Goal: Information Seeking & Learning: Learn about a topic

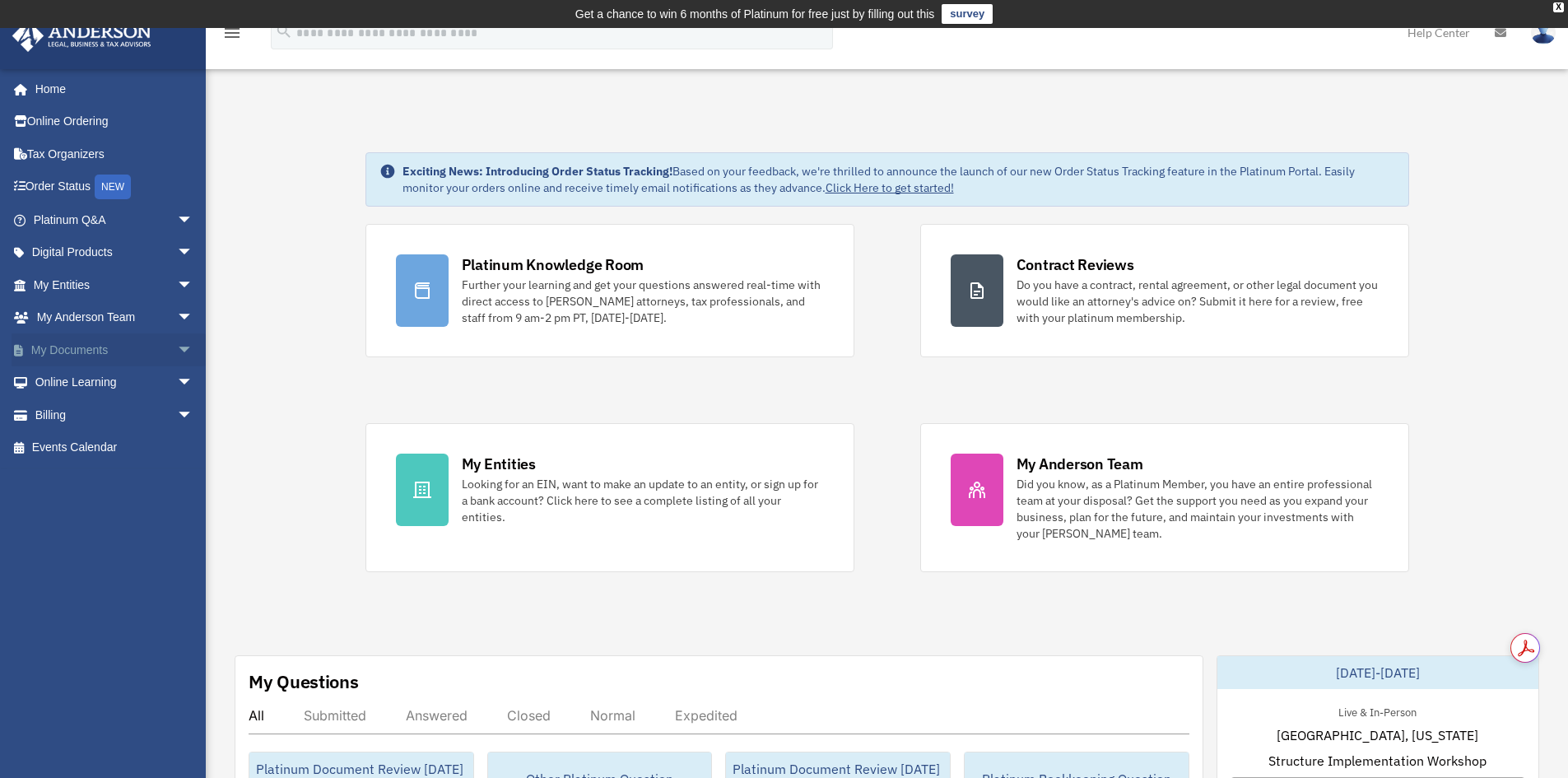
click at [177, 354] on span "arrow_drop_down" at bounding box center [193, 350] width 33 height 34
click at [177, 512] on span "arrow_drop_down" at bounding box center [193, 513] width 33 height 34
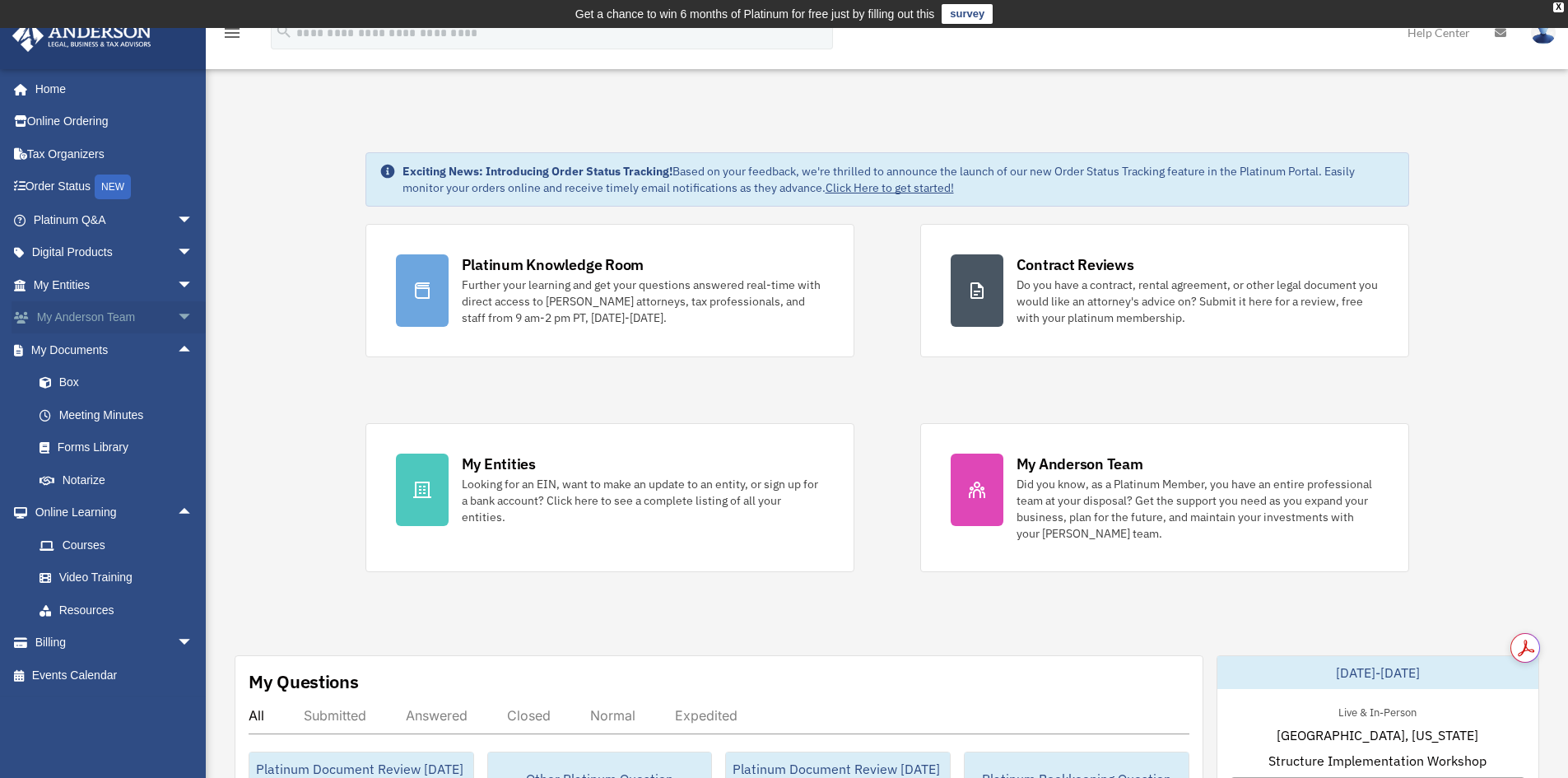
click at [177, 317] on span "arrow_drop_down" at bounding box center [193, 319] width 33 height 34
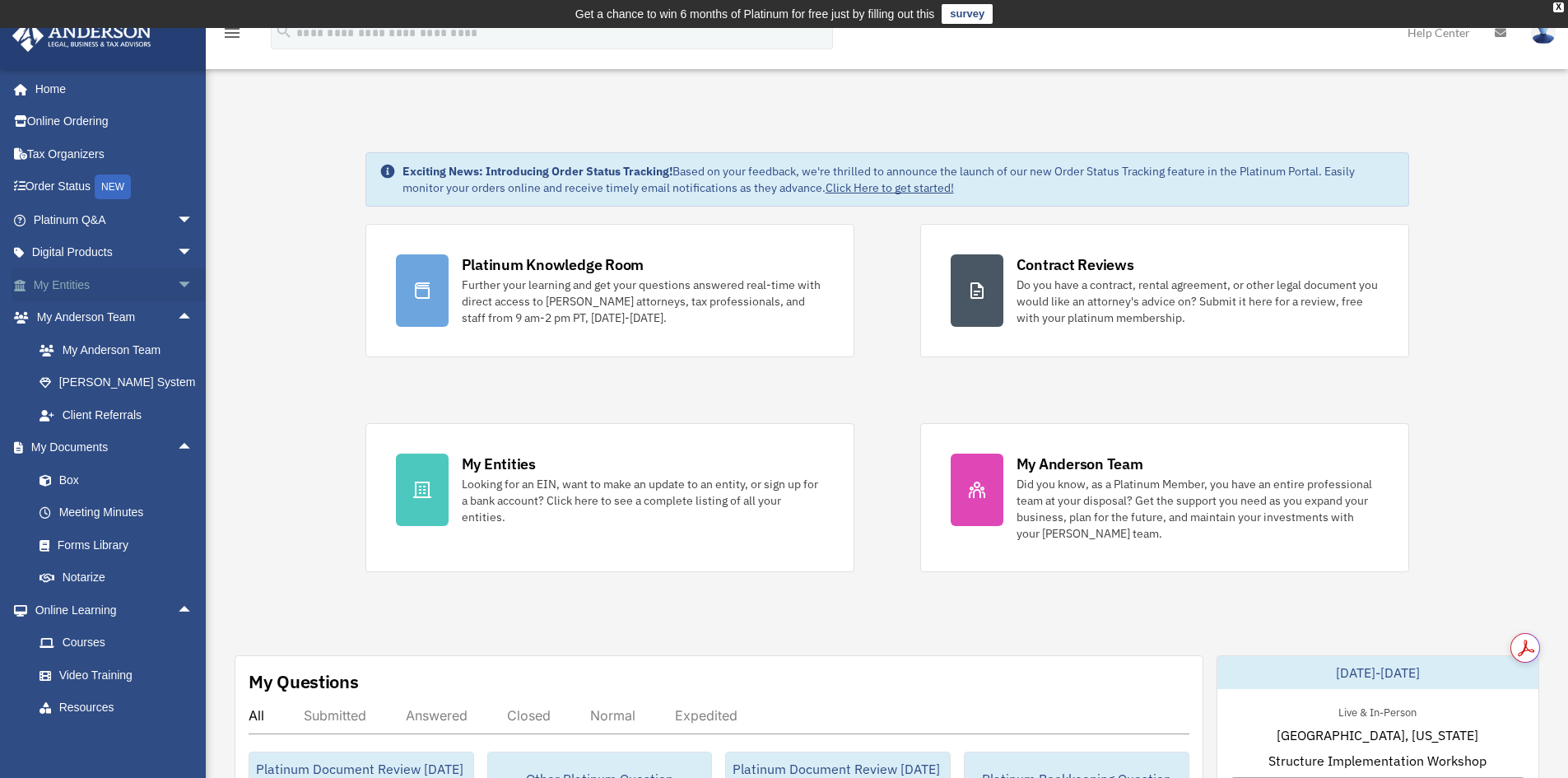
click at [177, 292] on span "arrow_drop_down" at bounding box center [193, 286] width 33 height 34
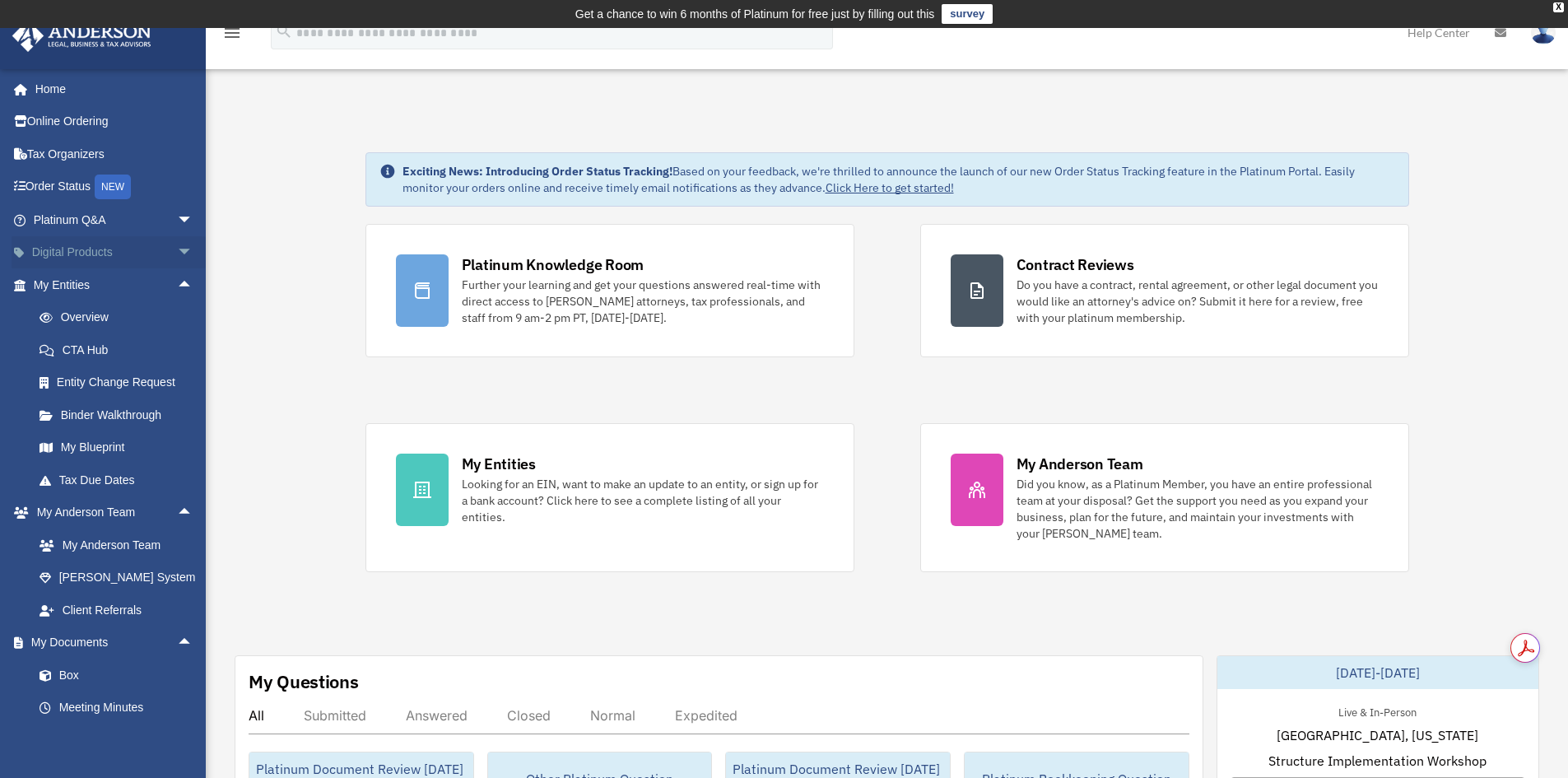
click at [177, 250] on span "arrow_drop_down" at bounding box center [193, 253] width 33 height 34
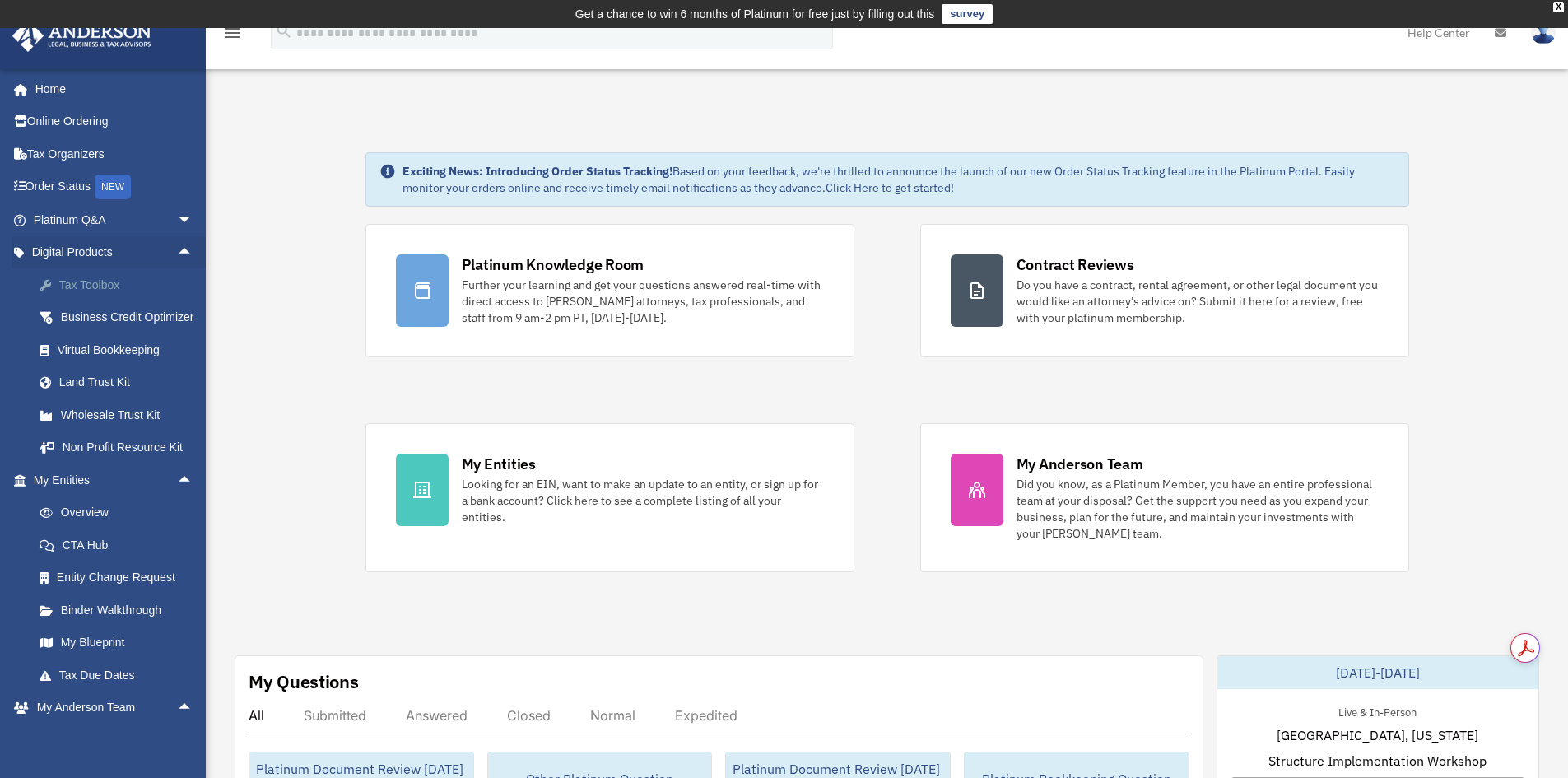
click at [98, 282] on div "Tax Toolbox" at bounding box center [127, 286] width 140 height 21
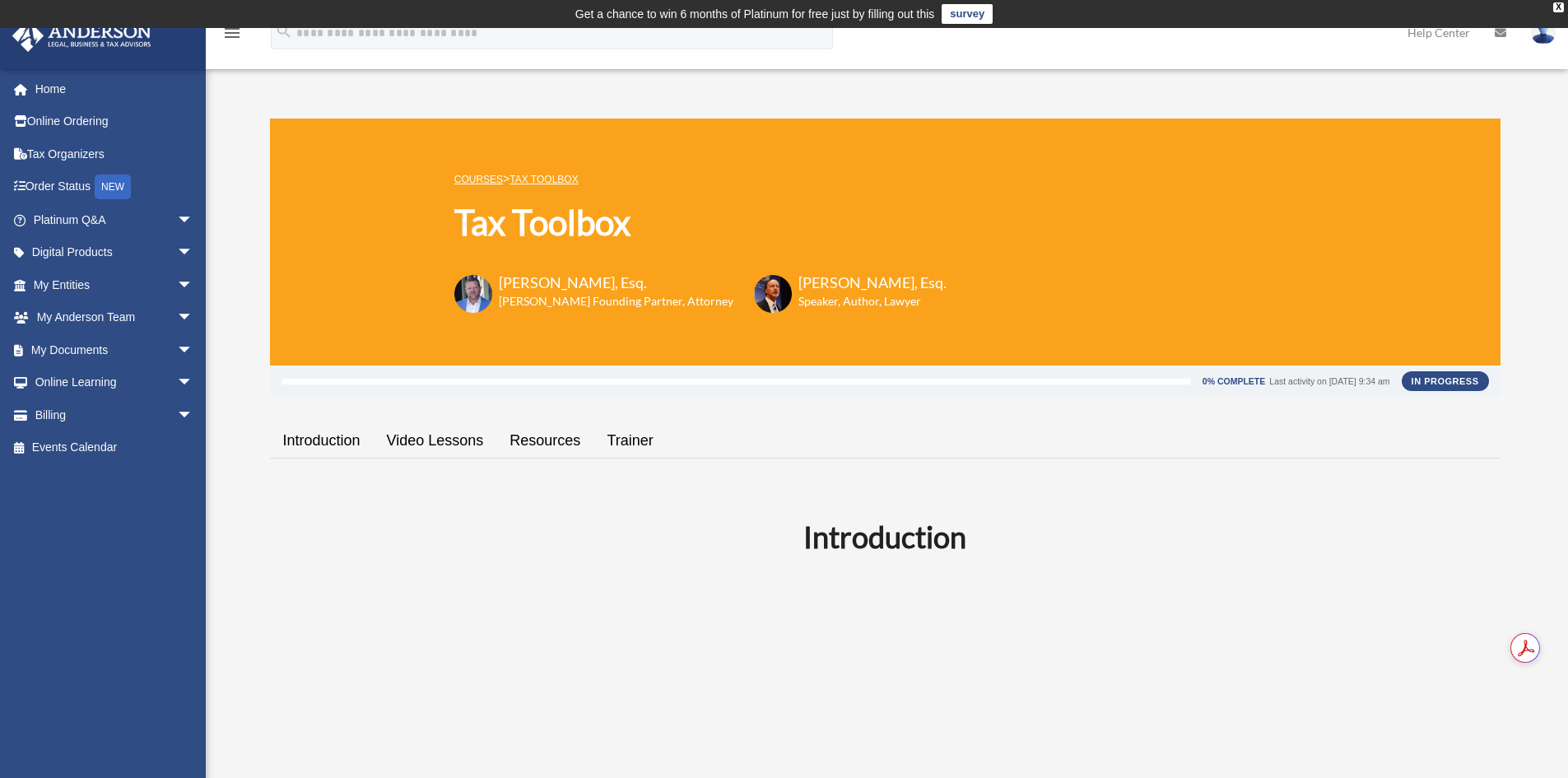
click at [547, 444] on link "Resources" at bounding box center [544, 441] width 97 height 47
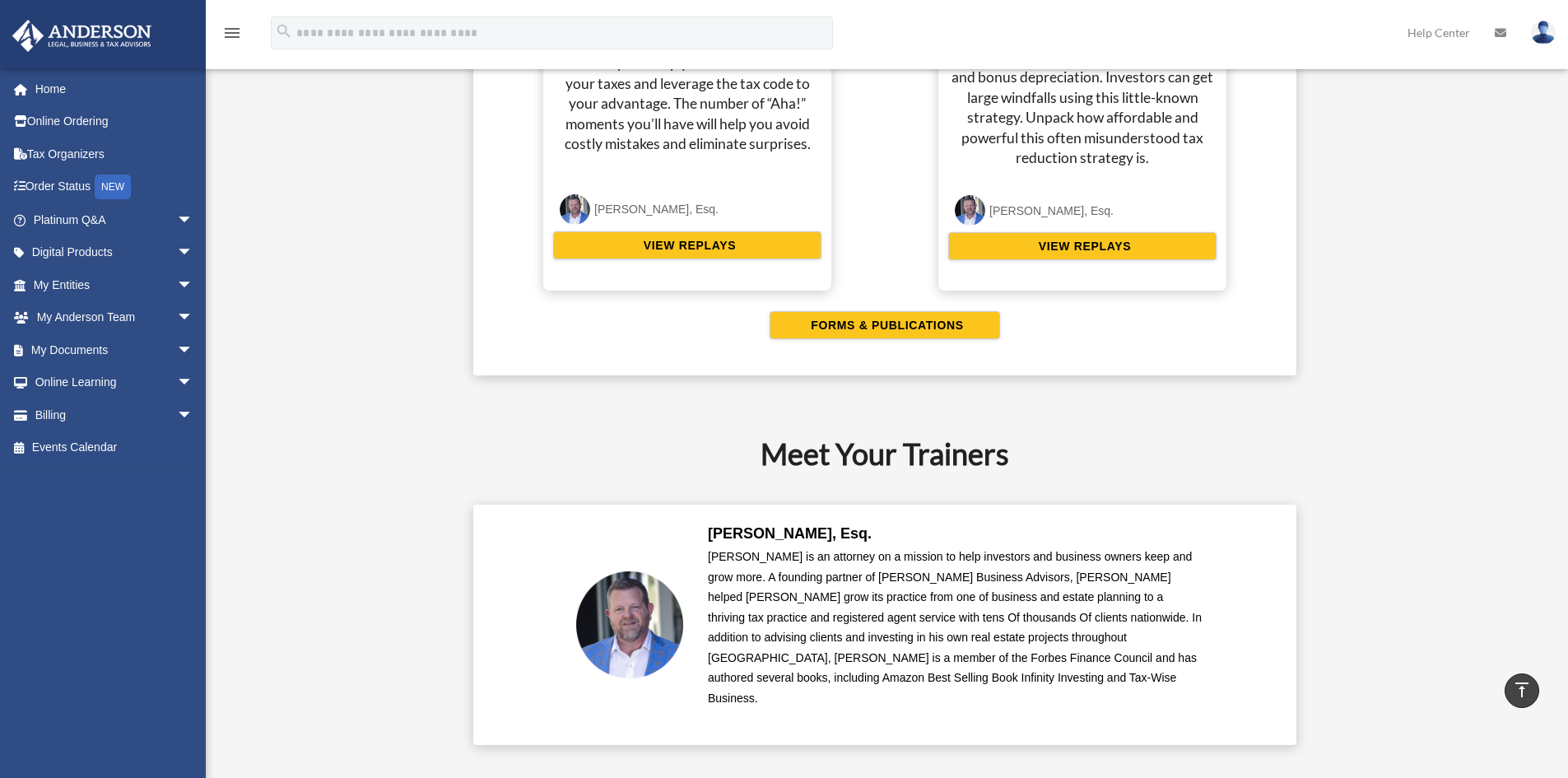
scroll to position [3412, 0]
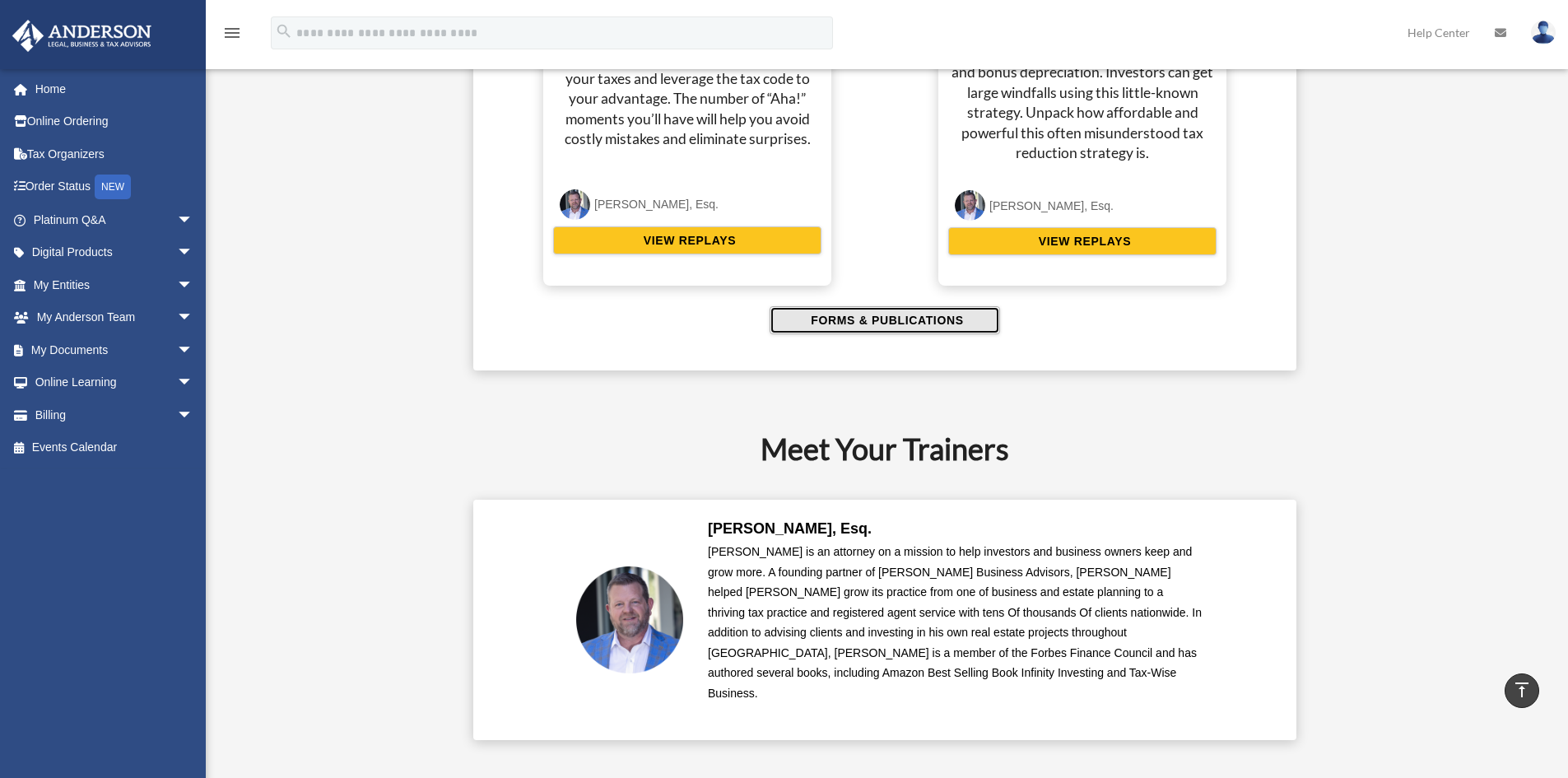
click at [868, 325] on span "FORMS & PUBLICATIONS" at bounding box center [883, 320] width 157 height 17
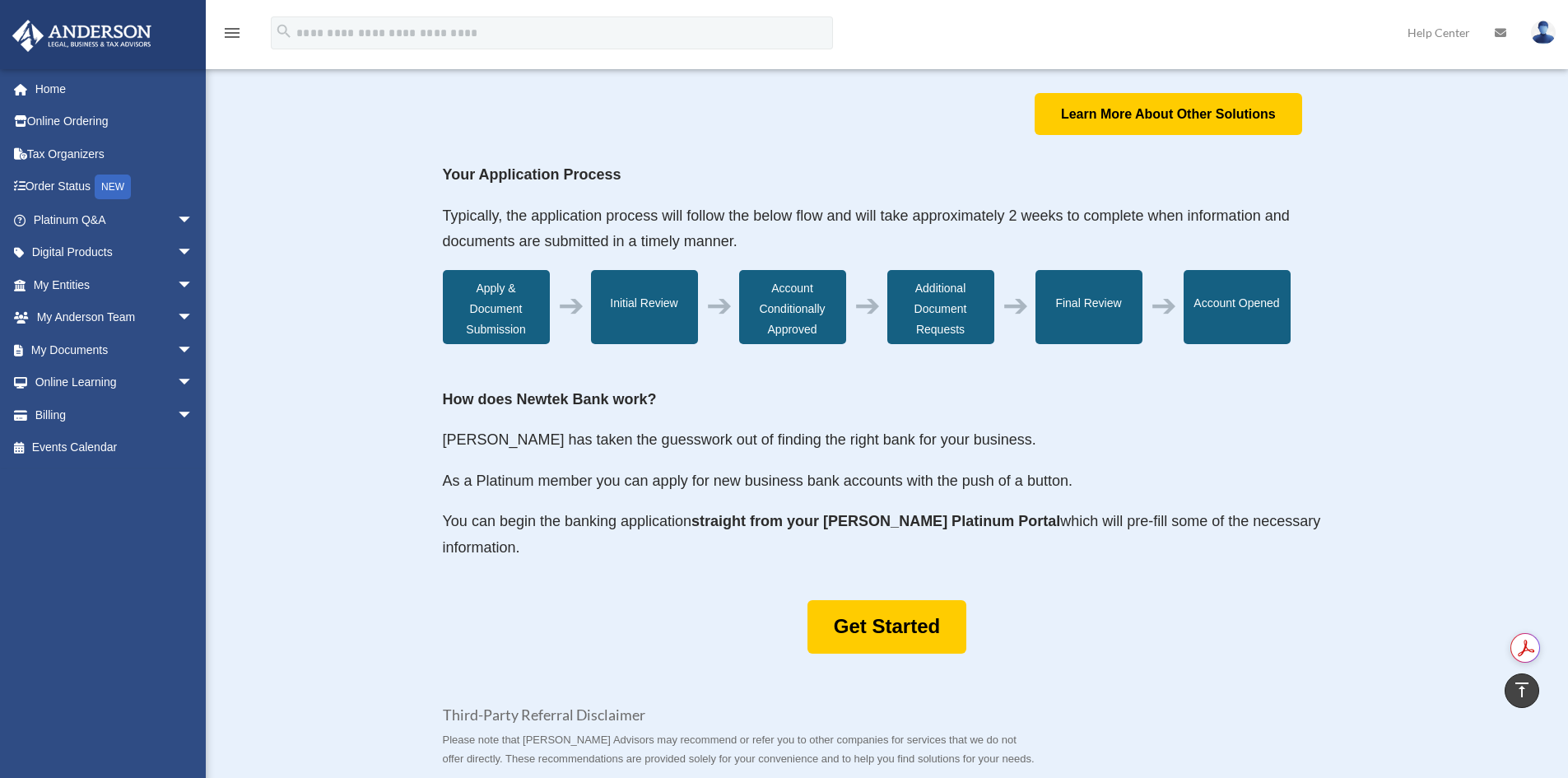
scroll to position [576, 0]
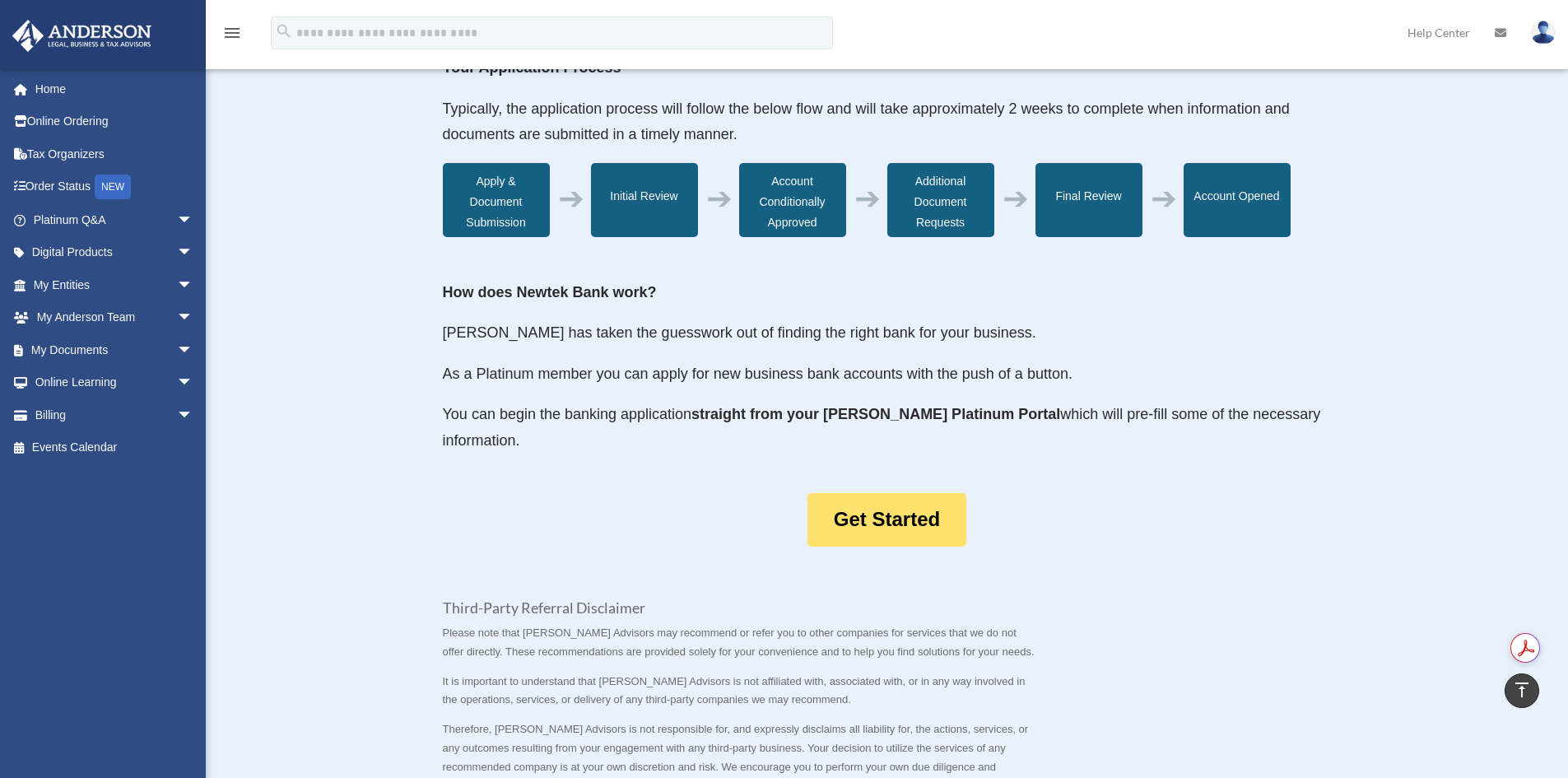
click at [894, 523] on link "Get Started" at bounding box center [886, 520] width 159 height 54
